Goal: Information Seeking & Learning: Check status

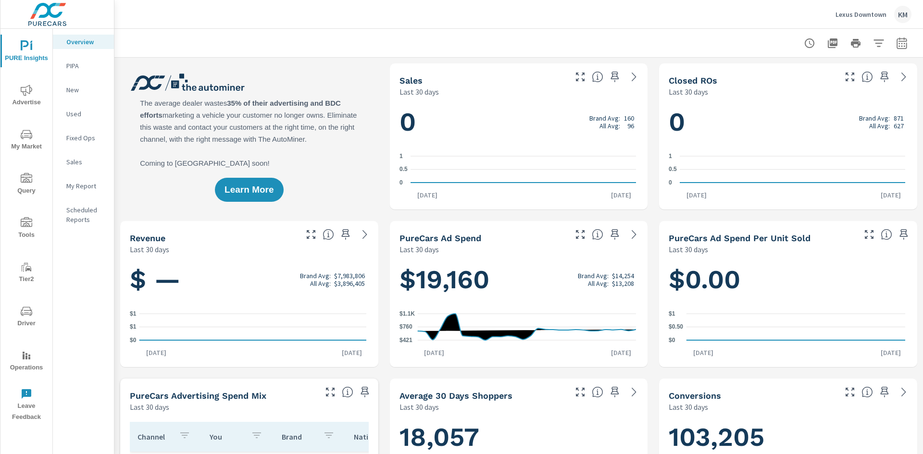
click at [26, 224] on icon "nav menu" at bounding box center [27, 222] width 12 height 10
